Goal: Task Accomplishment & Management: Use online tool/utility

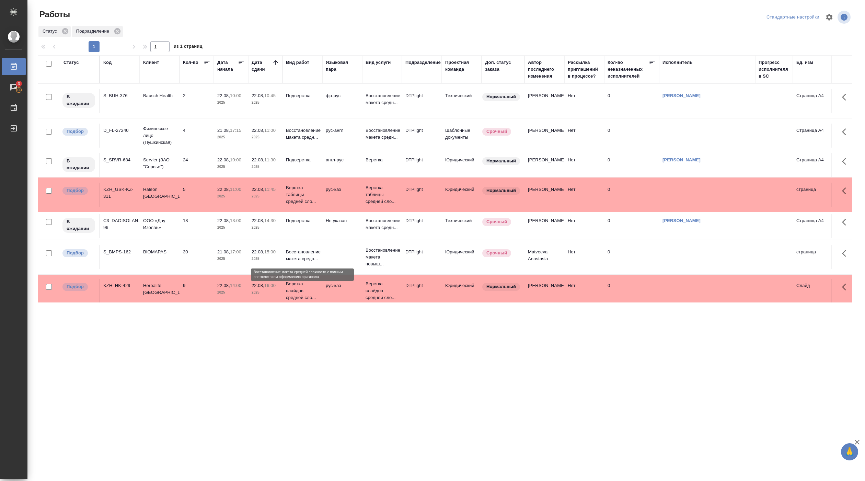
click at [301, 262] on p "Восстановление макета средн..." at bounding box center [302, 256] width 33 height 14
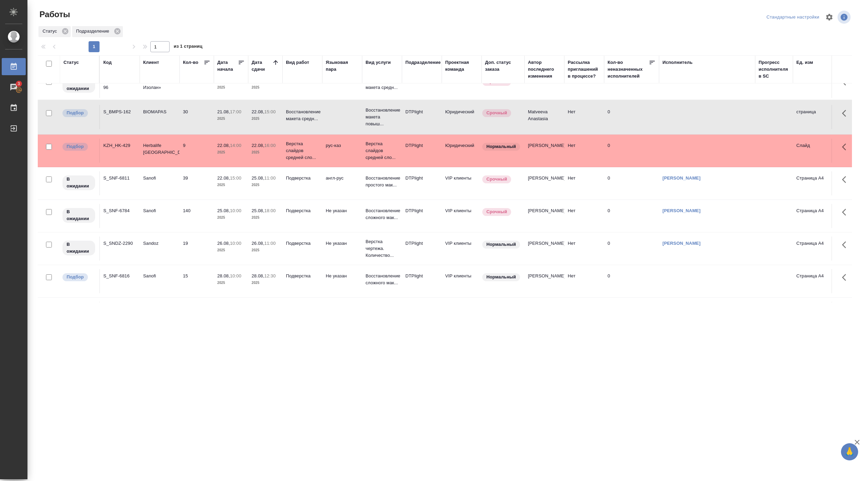
scroll to position [155, 0]
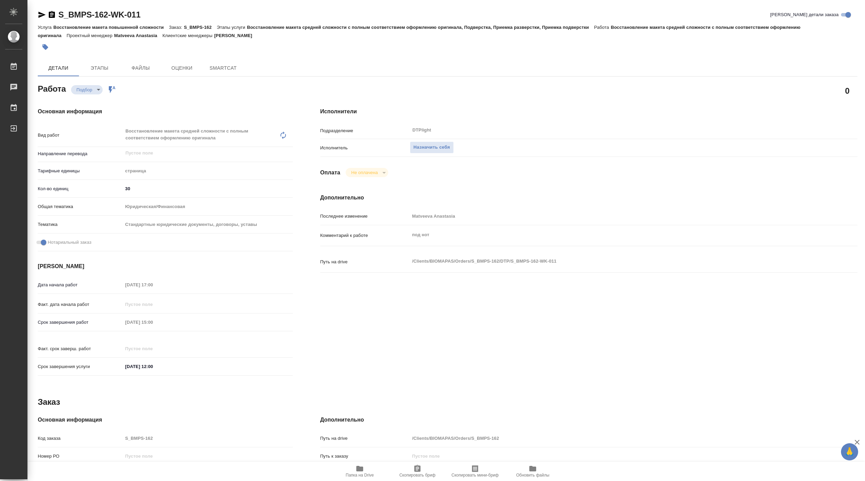
type textarea "x"
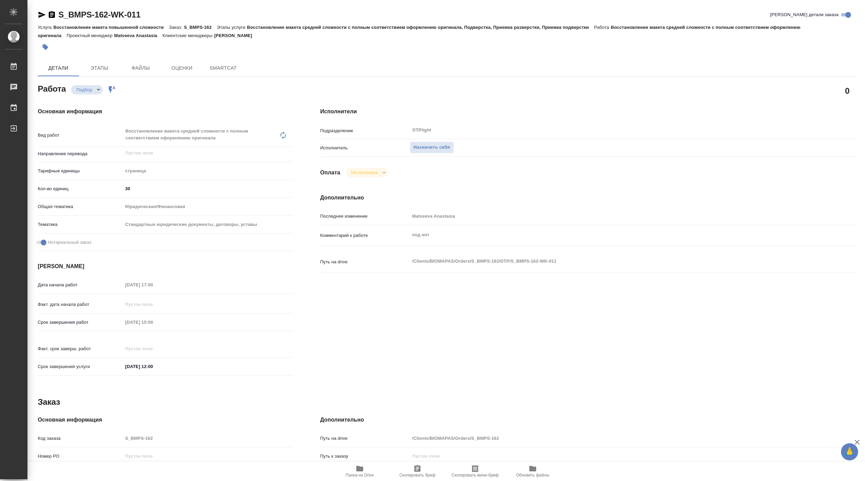
type textarea "x"
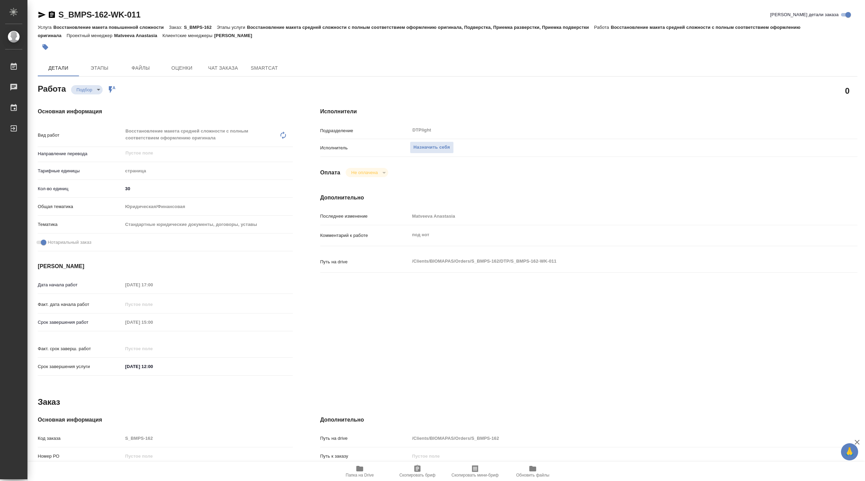
type textarea "x"
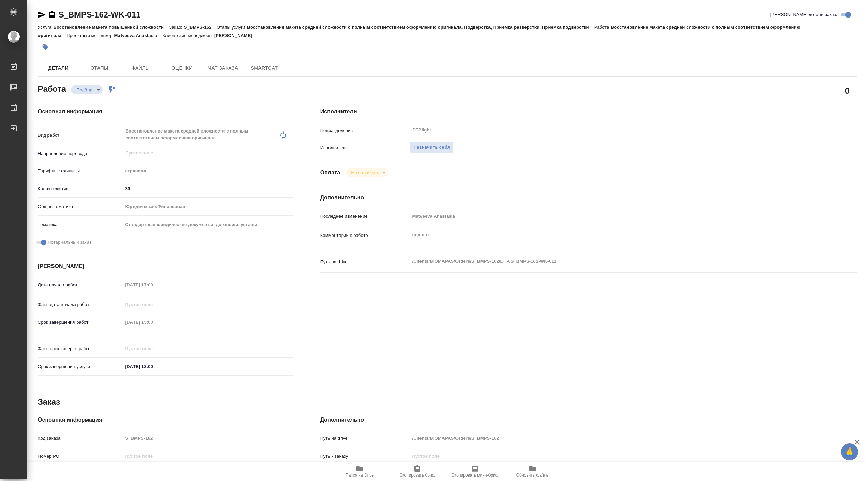
click at [364, 473] on span "Папка на Drive" at bounding box center [360, 475] width 28 height 5
type textarea "x"
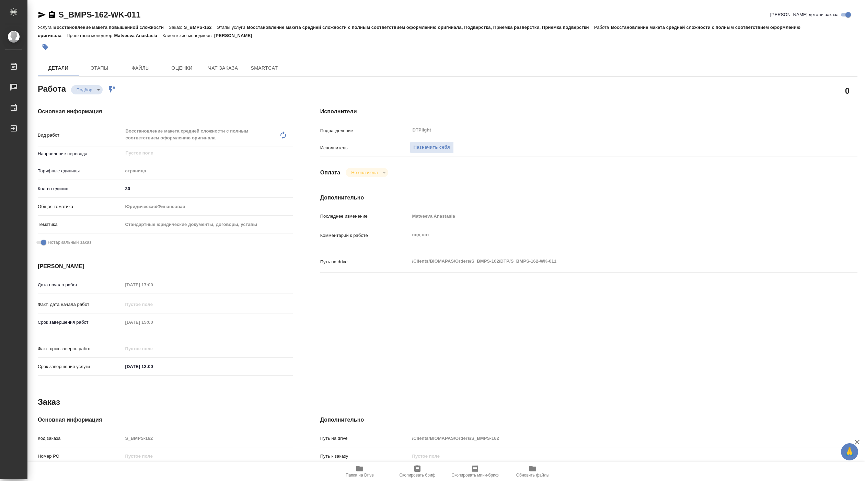
type textarea "x"
